Goal: Information Seeking & Learning: Learn about a topic

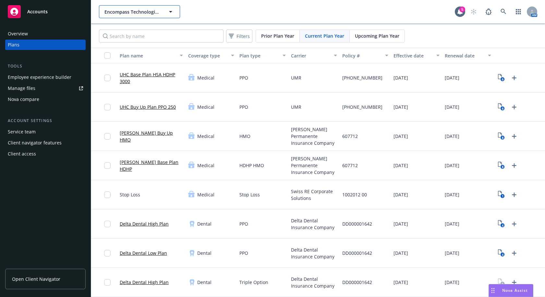
click at [156, 12] on span "Encompass Technologies, Inc." at bounding box center [132, 11] width 56 height 7
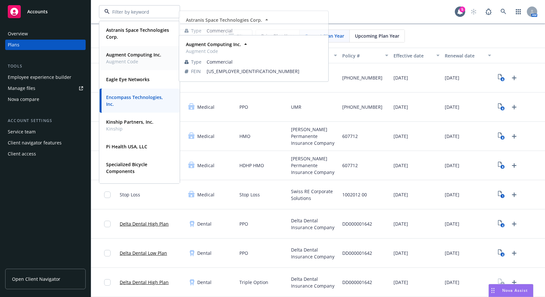
click at [130, 54] on strong "Augment Computing Inc." at bounding box center [133, 55] width 55 height 6
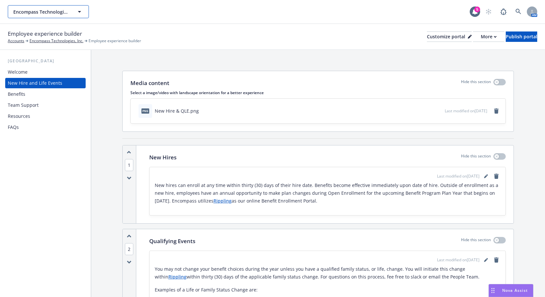
click at [54, 17] on button "Encompass Technologies, Inc." at bounding box center [48, 11] width 81 height 13
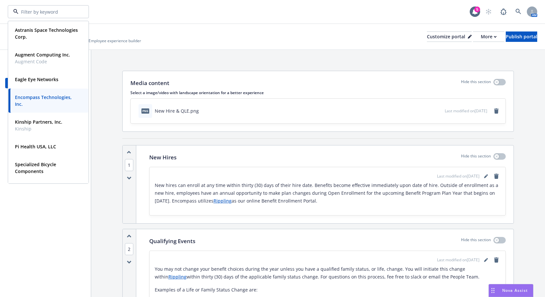
click at [349, 45] on div "Employee experience builder Accounts Encompass Technologies, Inc. Employee expe…" at bounding box center [272, 37] width 545 height 26
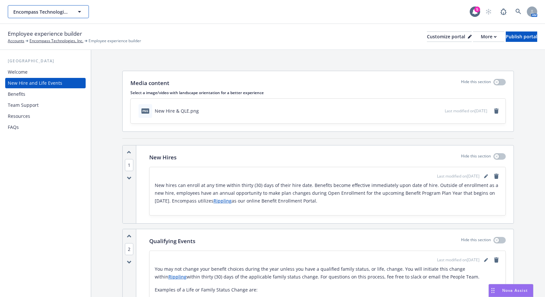
click at [54, 14] on span "Encompass Technologies, Inc." at bounding box center [41, 11] width 56 height 7
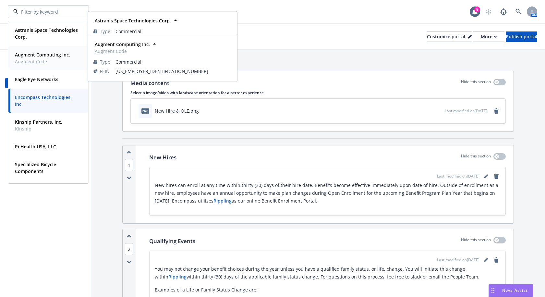
click at [47, 57] on strong "Augment Computing Inc." at bounding box center [42, 55] width 55 height 6
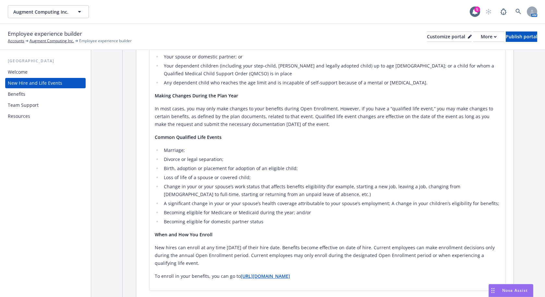
scroll to position [227, 0]
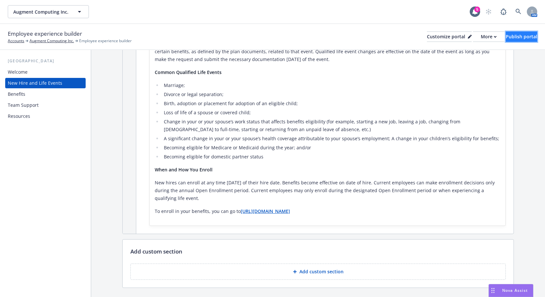
click at [514, 37] on div "Publish portal" at bounding box center [520, 37] width 31 height 10
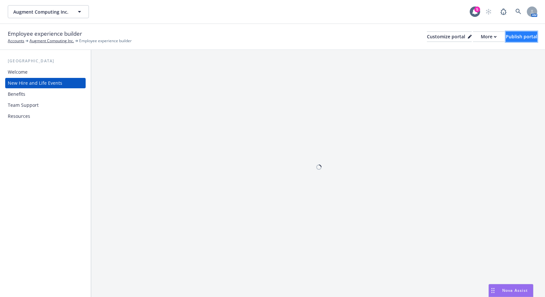
scroll to position [0, 0]
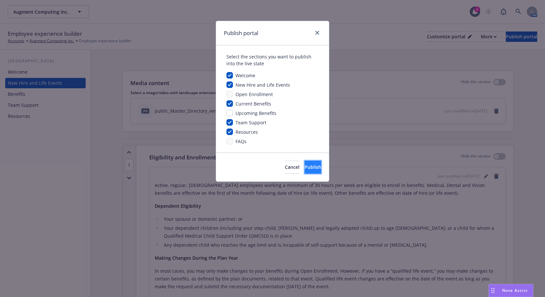
click at [305, 169] on span "Publish" at bounding box center [312, 167] width 17 height 6
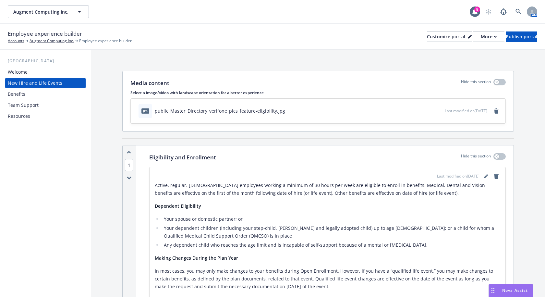
click at [18, 70] on div "Welcome" at bounding box center [18, 72] width 20 height 10
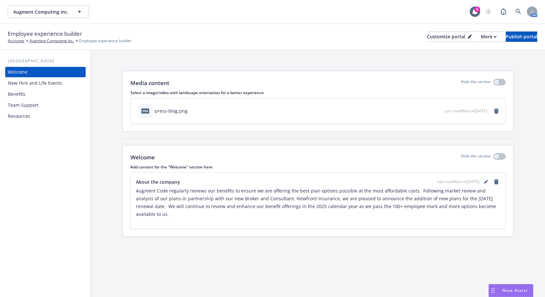
click at [38, 104] on div "Team Support" at bounding box center [45, 105] width 75 height 10
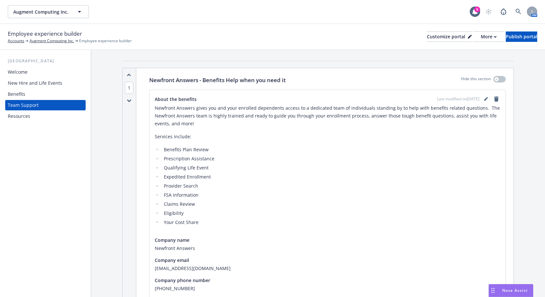
scroll to position [65, 0]
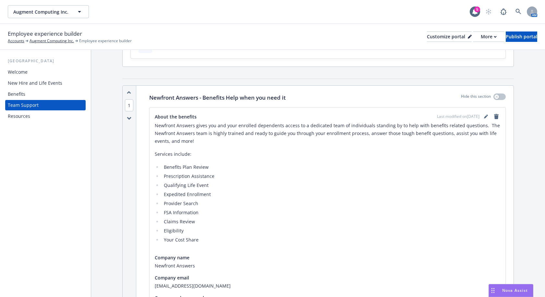
click at [39, 111] on div "Resources" at bounding box center [45, 116] width 75 height 10
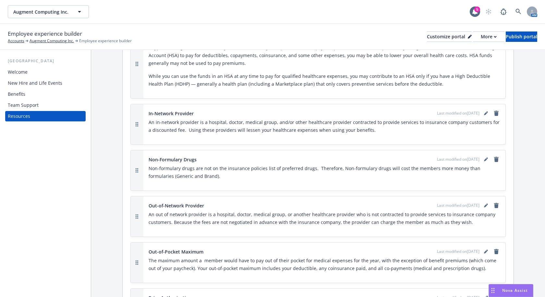
scroll to position [1102, 0]
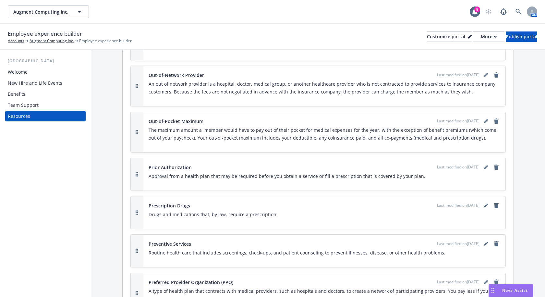
click at [251, 9] on div "Augment Computing Inc. Augment Computing Inc." at bounding box center [239, 11] width 462 height 13
click at [33, 93] on div "Benefits" at bounding box center [45, 94] width 75 height 10
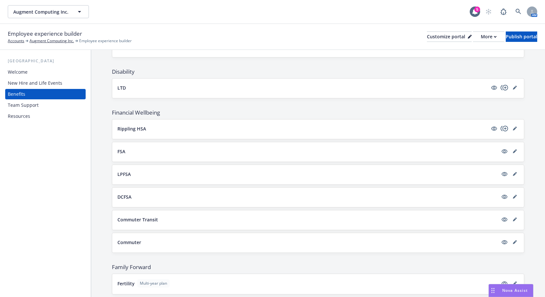
scroll to position [329, 0]
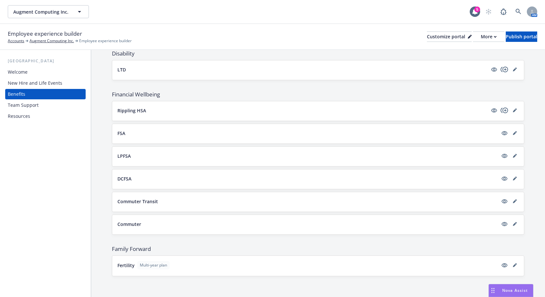
click at [378, 266] on button "Fertility Multi-year plan" at bounding box center [307, 265] width 380 height 8
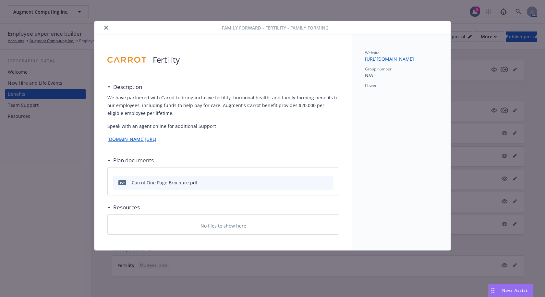
click at [104, 29] on icon "close" at bounding box center [106, 28] width 4 height 4
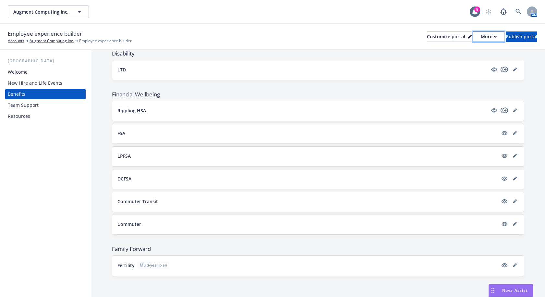
click at [480, 39] on div "More" at bounding box center [488, 37] width 16 height 10
click at [457, 61] on link "Copy portal link" at bounding box center [453, 64] width 59 height 13
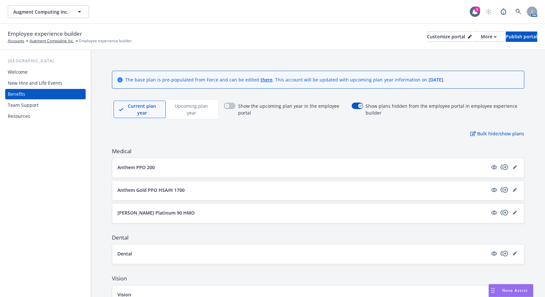
scroll to position [329, 0]
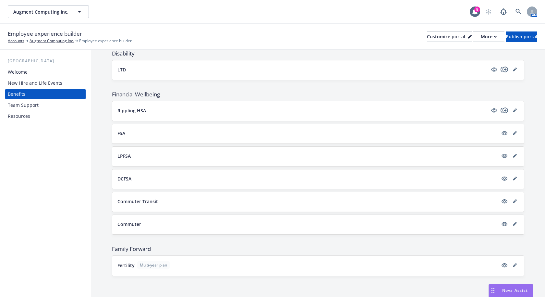
click at [429, 112] on button "Rippling HSA" at bounding box center [302, 110] width 370 height 7
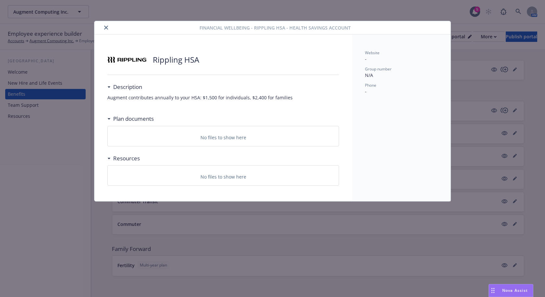
click at [105, 28] on icon "close" at bounding box center [106, 28] width 4 height 4
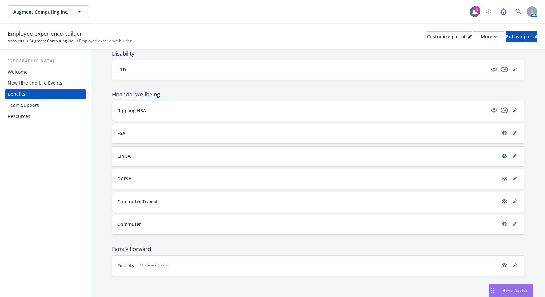
click at [513, 132] on icon "editPencil" at bounding box center [515, 133] width 4 height 4
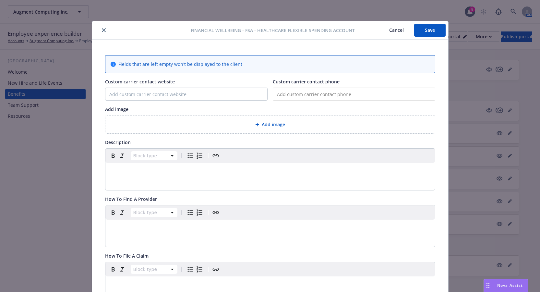
click at [102, 30] on icon "close" at bounding box center [104, 30] width 4 height 4
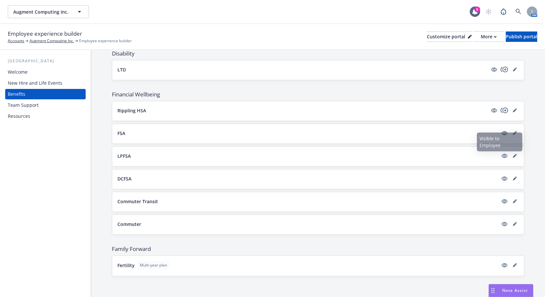
click at [454, 156] on button "LPFSA" at bounding box center [307, 155] width 380 height 7
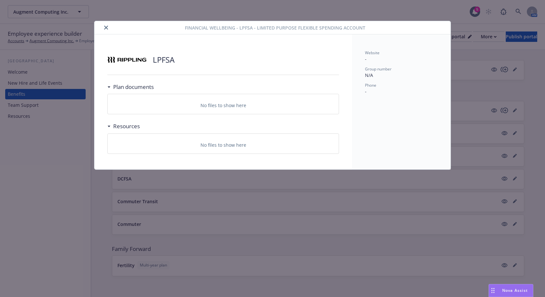
click at [103, 29] on button "close" at bounding box center [106, 28] width 8 height 8
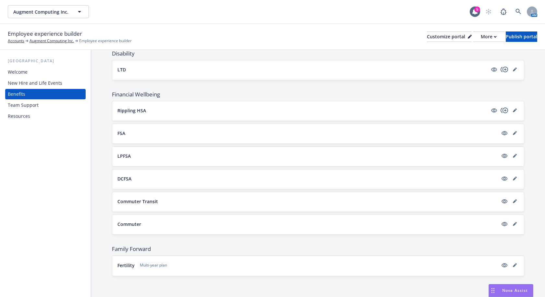
click at [256, 181] on button "DCFSA" at bounding box center [307, 178] width 380 height 7
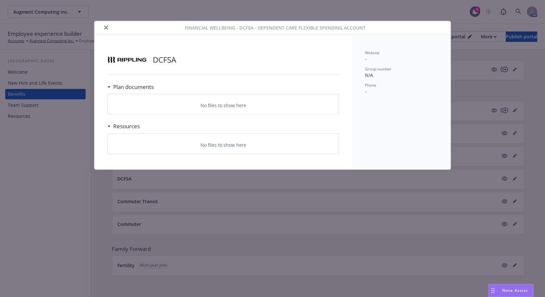
click at [104, 28] on icon "close" at bounding box center [106, 28] width 4 height 4
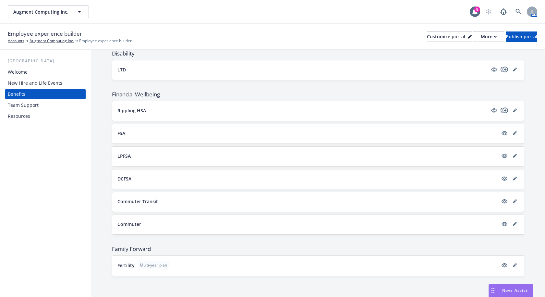
click at [262, 203] on button "Commuter Transit" at bounding box center [307, 201] width 380 height 7
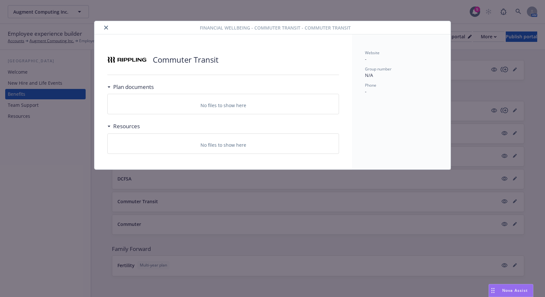
click at [105, 28] on icon "close" at bounding box center [106, 28] width 4 height 4
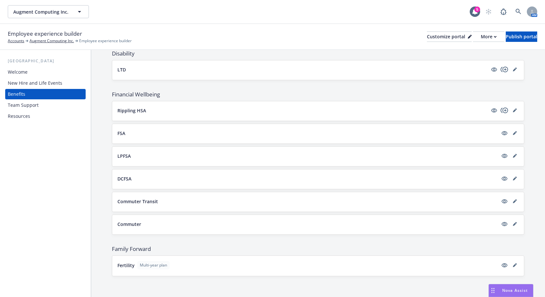
click at [231, 221] on button "Commuter" at bounding box center [307, 223] width 380 height 7
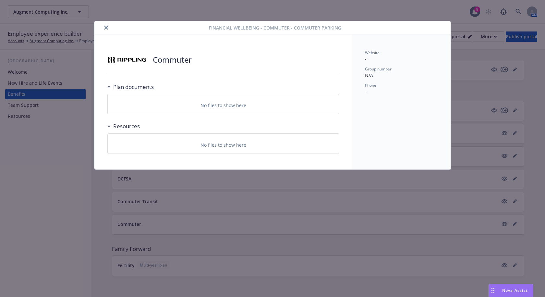
click at [106, 28] on icon "close" at bounding box center [106, 28] width 4 height 4
